Goal: Information Seeking & Learning: Find specific fact

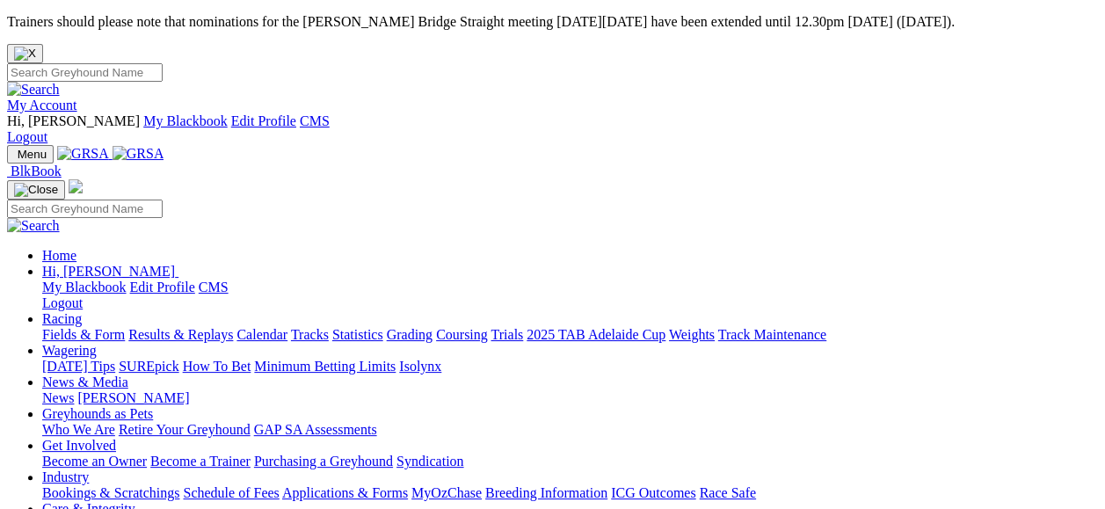
click at [77, 98] on link "My Account" at bounding box center [42, 105] width 70 height 15
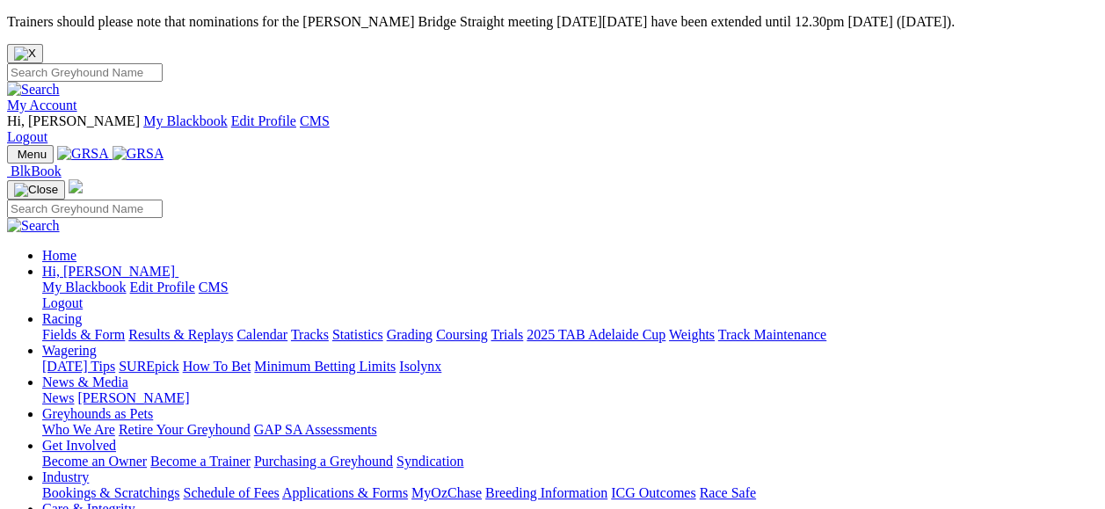
click at [93, 327] on link "Fields & Form" at bounding box center [83, 334] width 83 height 15
